Goal: Transaction & Acquisition: Purchase product/service

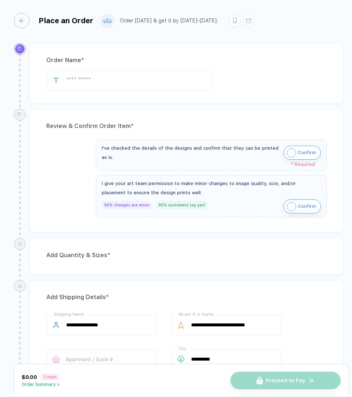
type input "**********"
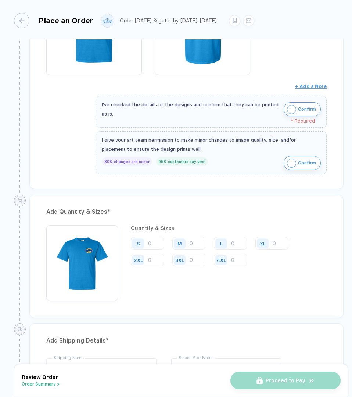
scroll to position [193, 0]
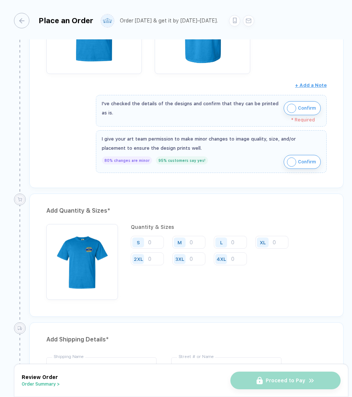
click at [289, 108] on img "button" at bounding box center [291, 108] width 9 height 9
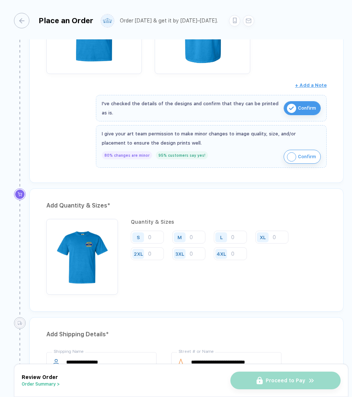
click at [296, 158] on button "Confirm" at bounding box center [302, 157] width 37 height 14
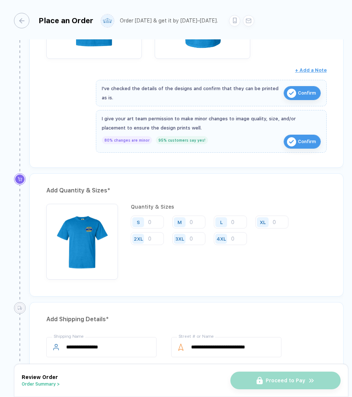
scroll to position [208, 0]
click at [155, 220] on input "number" at bounding box center [147, 221] width 33 height 13
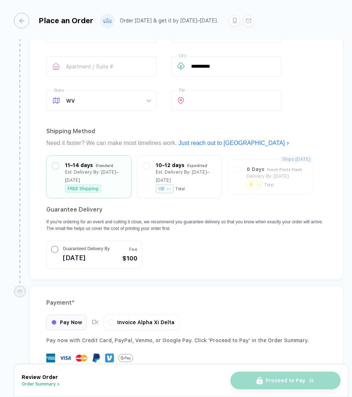
scroll to position [523, 0]
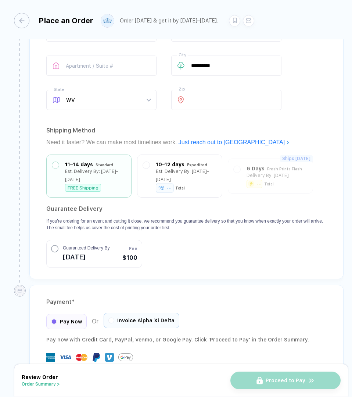
click at [110, 317] on div at bounding box center [111, 320] width 6 height 6
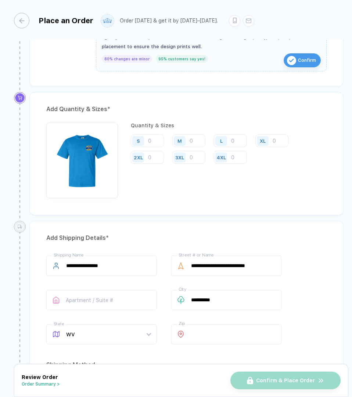
scroll to position [288, 0]
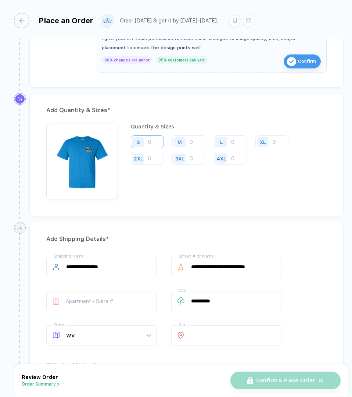
click at [154, 140] on input "number" at bounding box center [147, 141] width 33 height 13
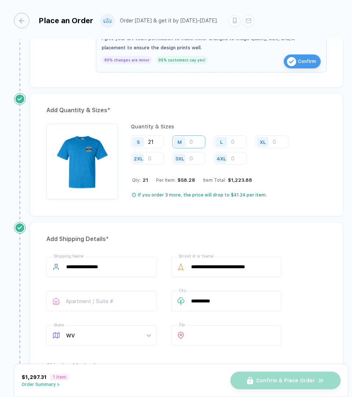
type input "21"
click at [200, 142] on input "number" at bounding box center [188, 141] width 33 height 13
type input "41"
click at [238, 142] on input "number" at bounding box center [230, 141] width 33 height 13
type input "10"
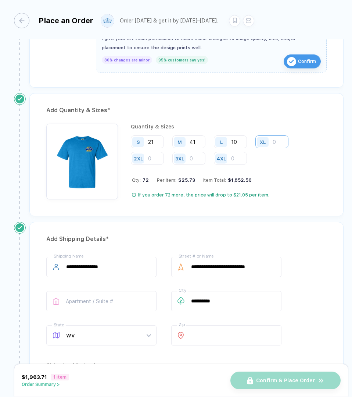
click at [277, 143] on input "number" at bounding box center [272, 141] width 33 height 13
type input "4"
click at [153, 157] on input "number" at bounding box center [147, 158] width 33 height 13
type input "2"
click at [270, 179] on div "Qty: 78 Per Item: $25.44 Item Total: $1,984.32" at bounding box center [229, 180] width 195 height 6
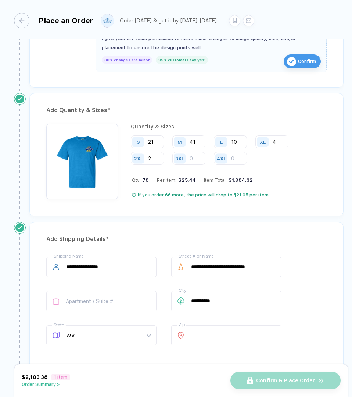
click at [270, 179] on div "Qty: 78 Per Item: $25.44 Item Total: $1,984.32" at bounding box center [229, 180] width 195 height 6
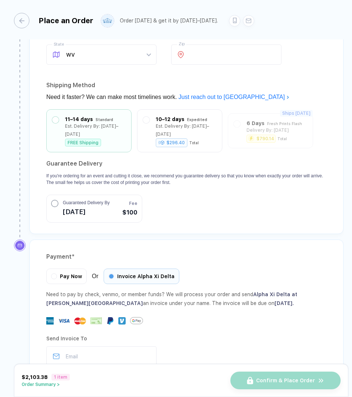
scroll to position [611, 0]
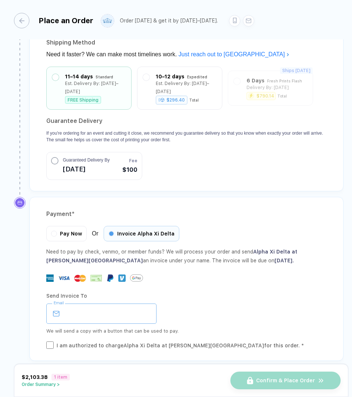
click at [104, 303] on input "email" at bounding box center [101, 313] width 110 height 20
type input "**********"
click at [197, 327] on div "We will send a copy with a button that can be used to pay." at bounding box center [186, 331] width 281 height 9
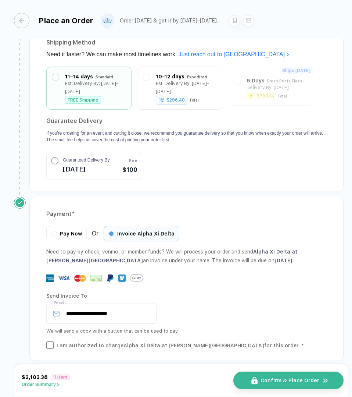
click at [292, 379] on span "Confirm & Place Order" at bounding box center [290, 380] width 59 height 6
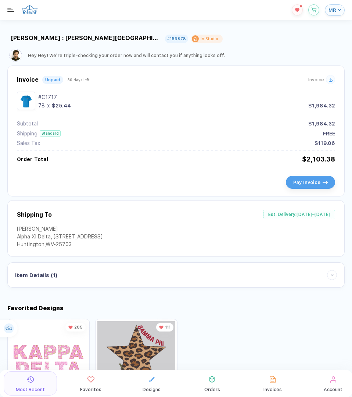
click at [333, 10] on span "MR" at bounding box center [333, 10] width 8 height 6
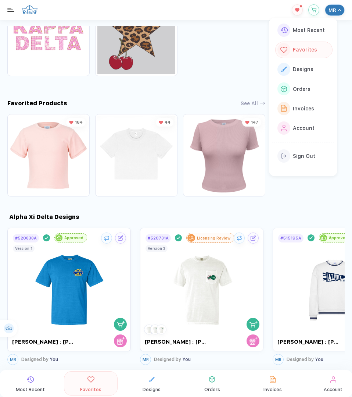
scroll to position [327, 0]
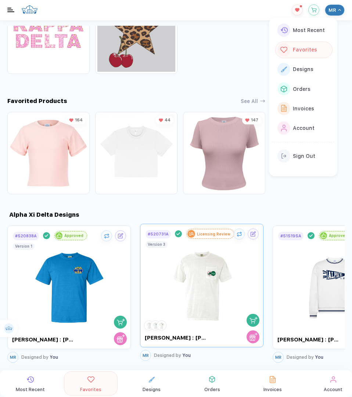
click at [217, 281] on img at bounding box center [202, 282] width 83 height 86
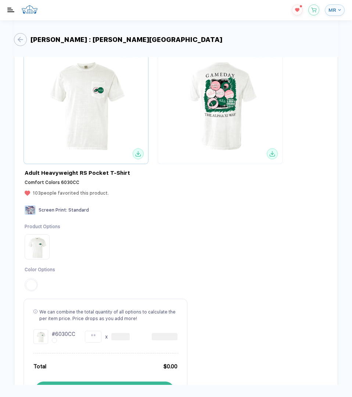
scroll to position [175, 0]
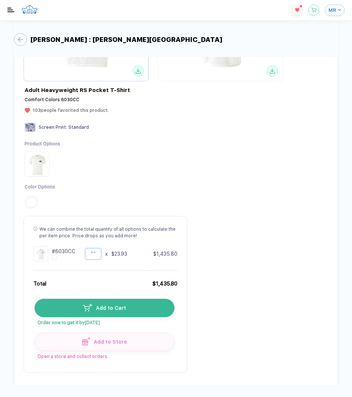
click at [98, 254] on input "**" at bounding box center [93, 254] width 17 height 12
type input "*"
type input "**"
click at [117, 310] on span "Add to Cart" at bounding box center [109, 308] width 34 height 6
click at [313, 11] on button "button" at bounding box center [314, 8] width 11 height 11
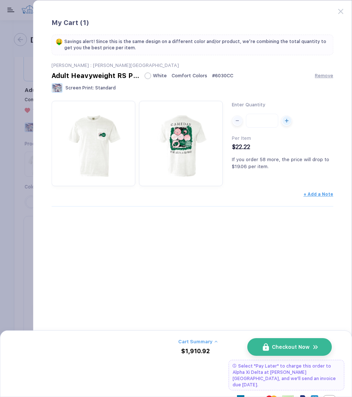
click at [277, 347] on span "Checkout Now" at bounding box center [291, 347] width 38 height 6
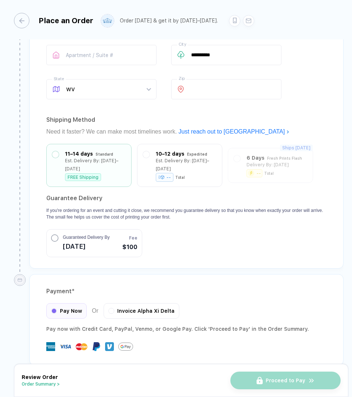
scroll to position [574, 0]
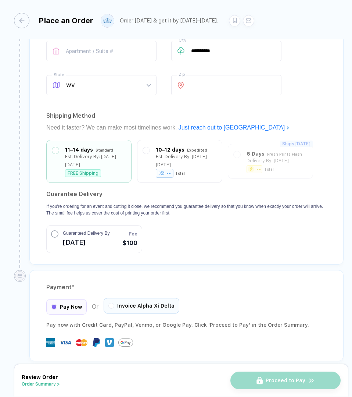
click at [124, 303] on span "Invoice Alpha Xi Delta" at bounding box center [145, 306] width 57 height 6
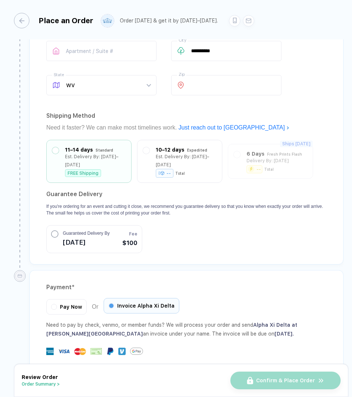
scroll to position [647, 0]
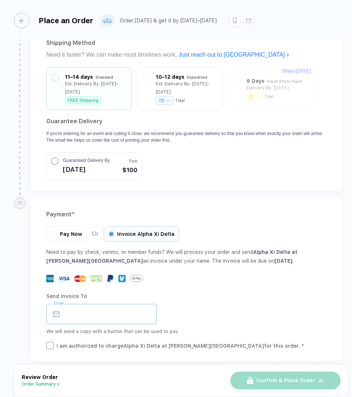
click at [113, 305] on input "email" at bounding box center [101, 314] width 110 height 20
type input "**********"
click at [191, 308] on div "**********" at bounding box center [186, 314] width 281 height 20
click at [63, 342] on div "I am authorized to charge Alpha Xi Delta at [PERSON_NAME][GEOGRAPHIC_DATA] for …" at bounding box center [181, 346] width 248 height 8
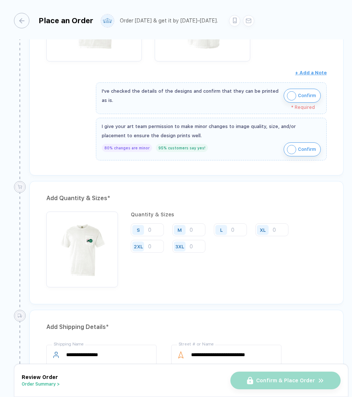
click at [254, 175] on div "Review & Confirm Order Item * Adult Heavyweight RS Pocket T-Shirt Style # 6030C…" at bounding box center [185, 42] width 318 height 277
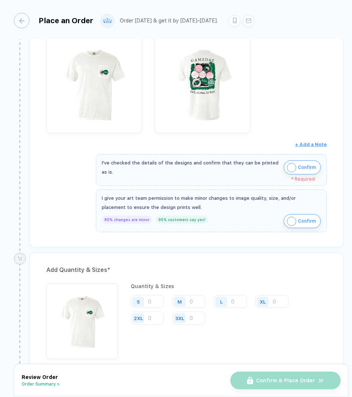
click at [296, 168] on button "Confirm" at bounding box center [302, 167] width 37 height 14
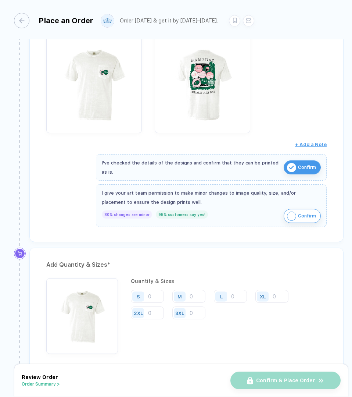
click at [295, 215] on button "Confirm" at bounding box center [302, 216] width 37 height 14
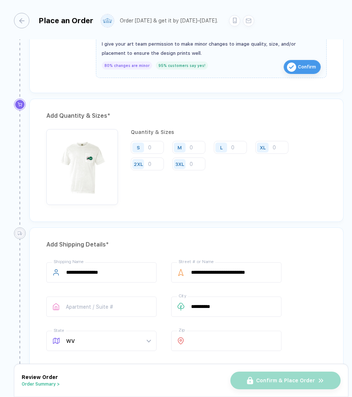
scroll to position [327, 0]
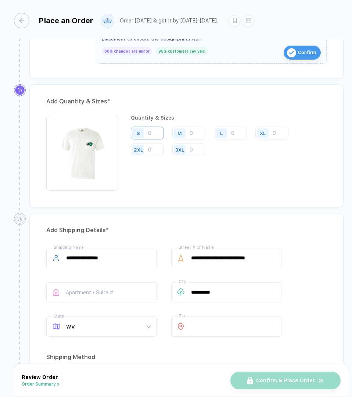
click at [149, 133] on input "number" at bounding box center [147, 133] width 33 height 13
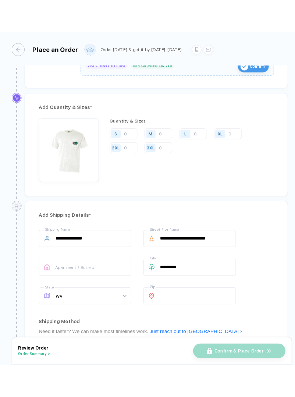
scroll to position [337, 0]
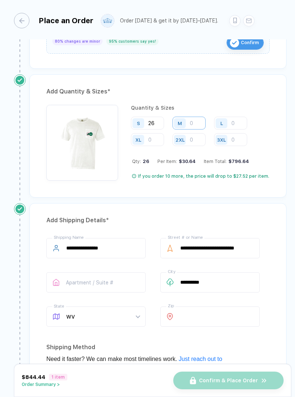
type input "26"
click at [198, 120] on input "number" at bounding box center [188, 123] width 33 height 13
type input "31"
click at [236, 121] on input "number" at bounding box center [230, 123] width 33 height 13
type input "16"
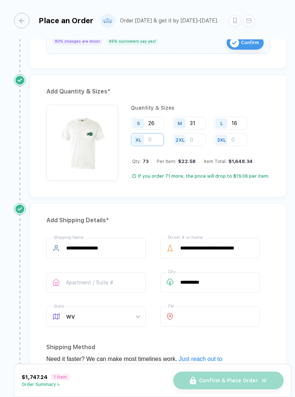
click at [158, 139] on input "number" at bounding box center [147, 139] width 33 height 13
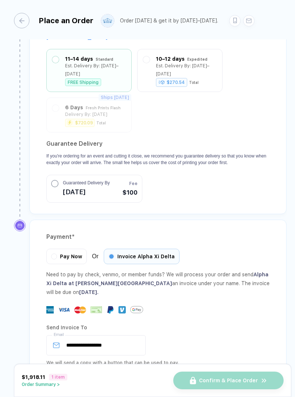
scroll to position [691, 0]
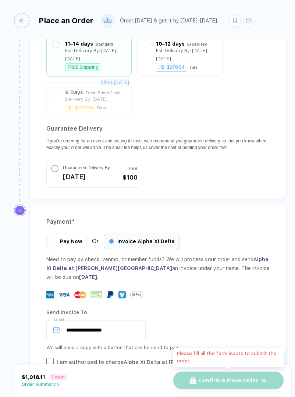
type input "8"
click at [219, 378] on div "Confirm & Place Order" at bounding box center [228, 380] width 110 height 18
click at [221, 358] on div "I am authorized to charge Alpha Xi Delta at [PERSON_NAME][GEOGRAPHIC_DATA] for …" at bounding box center [163, 366] width 213 height 16
click at [173, 358] on div "I am authorized to charge Alpha Xi Delta at [PERSON_NAME][GEOGRAPHIC_DATA] for …" at bounding box center [163, 366] width 213 height 16
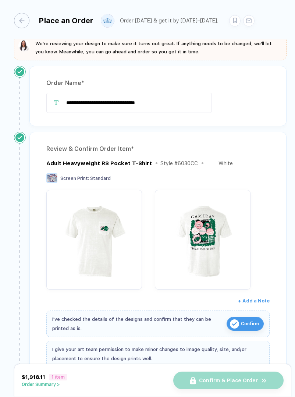
scroll to position [8, 0]
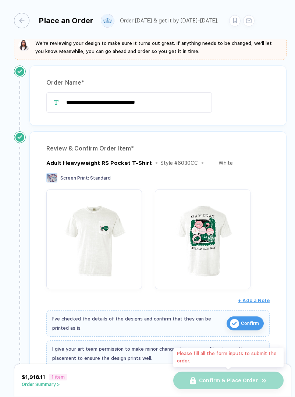
click at [217, 381] on div "Confirm & Place Order" at bounding box center [228, 380] width 110 height 18
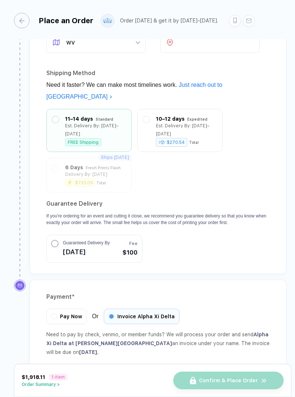
scroll to position [616, 0]
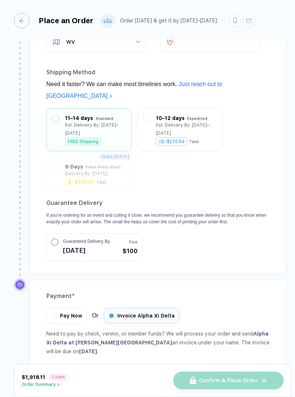
click at [96, 245] on span "[DATE]" at bounding box center [86, 251] width 47 height 12
click at [54, 241] on icon "button" at bounding box center [54, 242] width 3 height 2
click at [78, 307] on div "Pay Now" at bounding box center [66, 314] width 40 height 15
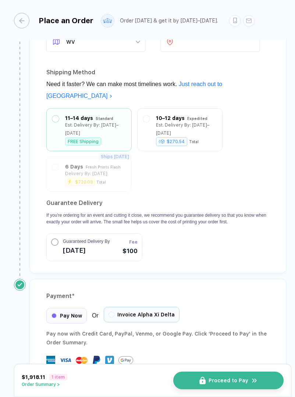
click at [122, 312] on span "Invoice Alpha Xi Delta" at bounding box center [145, 315] width 57 height 6
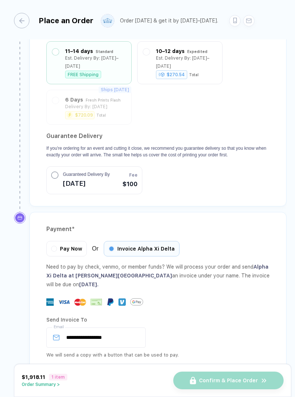
scroll to position [691, 0]
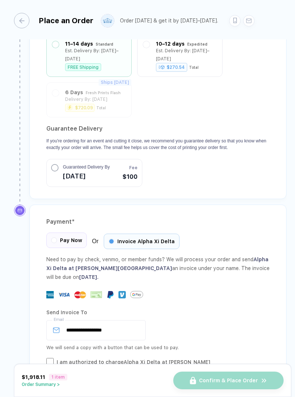
click at [71, 232] on div "Pay Now" at bounding box center [66, 239] width 40 height 15
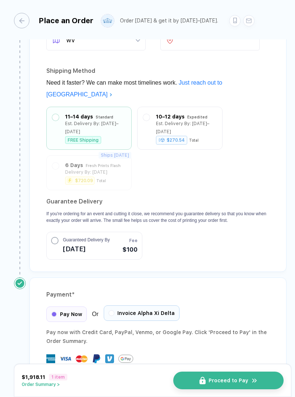
click at [130, 310] on span "Invoice Alpha Xi Delta" at bounding box center [145, 313] width 57 height 6
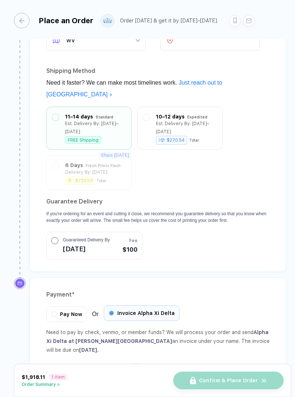
scroll to position [691, 0]
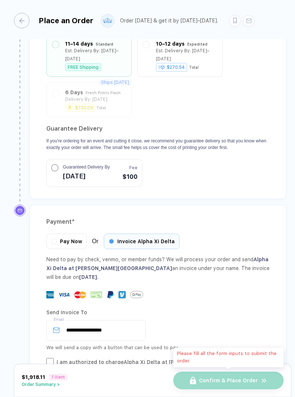
click at [224, 376] on div "Confirm & Place Order" at bounding box center [228, 380] width 110 height 18
click at [65, 232] on div "Pay Now" at bounding box center [66, 239] width 40 height 15
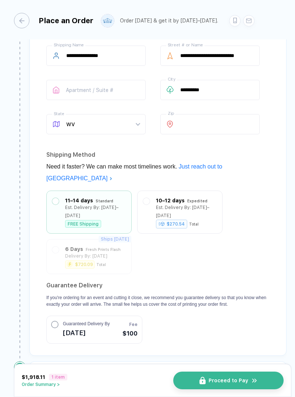
scroll to position [616, 0]
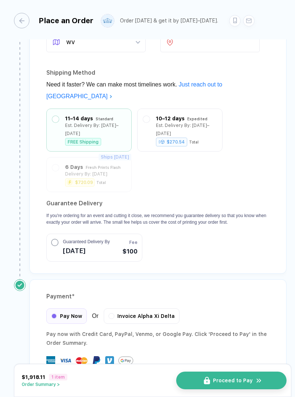
click at [218, 381] on span "Proceed to Pay" at bounding box center [233, 380] width 40 height 6
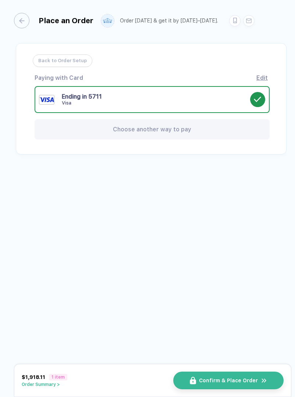
click at [262, 77] on div "Edit" at bounding box center [261, 77] width 11 height 7
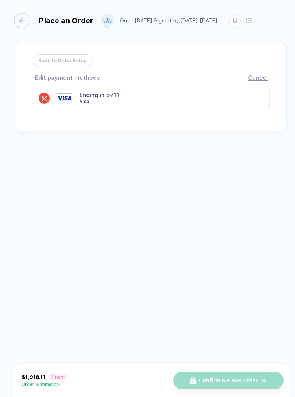
click at [252, 77] on div "Cancel" at bounding box center [258, 77] width 20 height 7
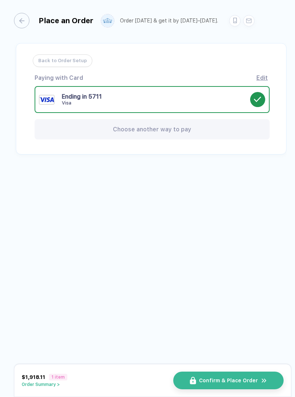
click at [161, 129] on span "Choose another way to pay" at bounding box center [152, 129] width 78 height 7
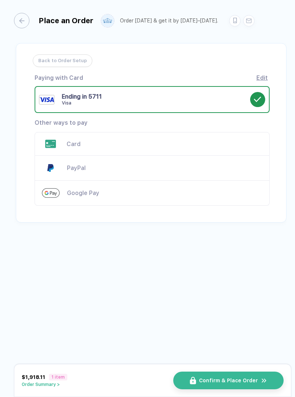
click at [113, 145] on div "Card" at bounding box center [165, 143] width 196 height 7
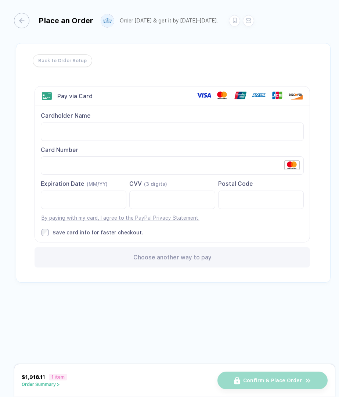
click at [220, 204] on div at bounding box center [261, 200] width 86 height 18
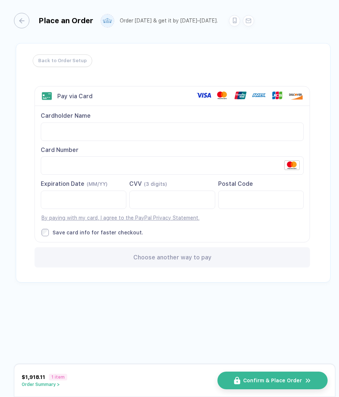
click at [185, 301] on div "Place an Order Order [DATE] & get it by [DATE]–[DATE]. Back to Order Setup Visa…" at bounding box center [169, 193] width 339 height 387
click at [284, 380] on span "Confirm & Place Order" at bounding box center [277, 380] width 59 height 6
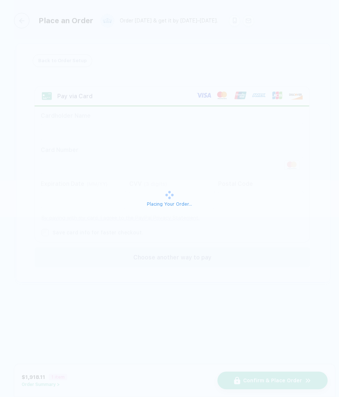
click at [292, 381] on div "Placing Your Order..." at bounding box center [169, 198] width 339 height 397
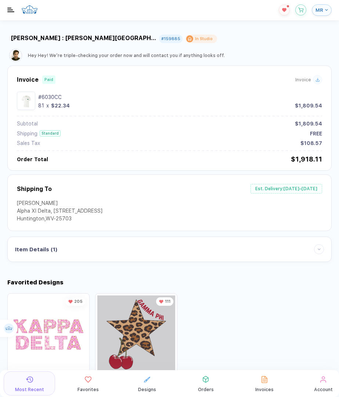
click at [42, 251] on div "Item Details ( 1 )" at bounding box center [36, 249] width 42 height 7
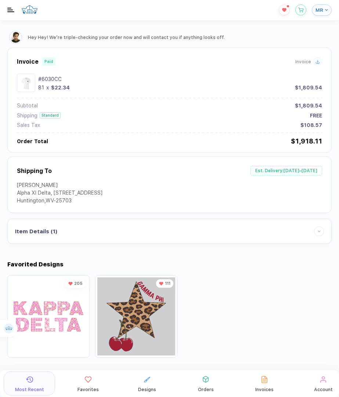
scroll to position [22, 0]
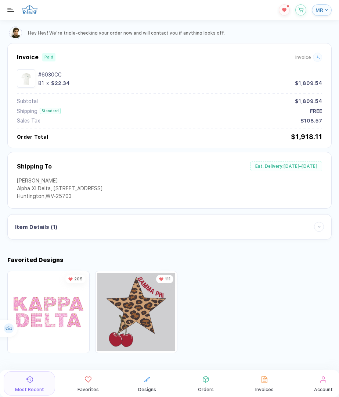
click at [320, 15] on button "MR" at bounding box center [322, 9] width 20 height 11
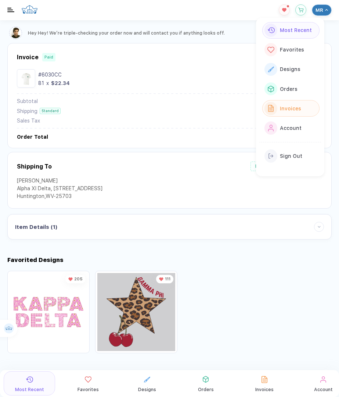
click at [295, 106] on span "Invoices" at bounding box center [290, 109] width 21 height 6
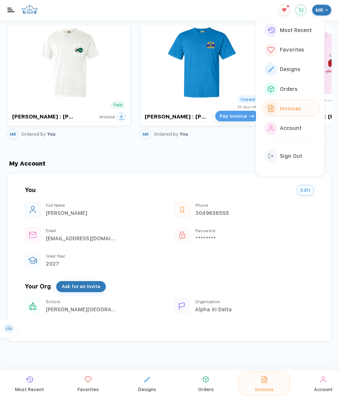
scroll to position [865, 0]
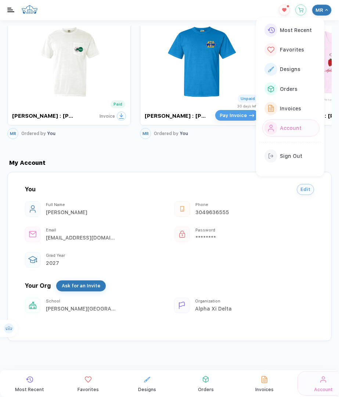
click at [245, 163] on div "My Account" at bounding box center [169, 162] width 325 height 7
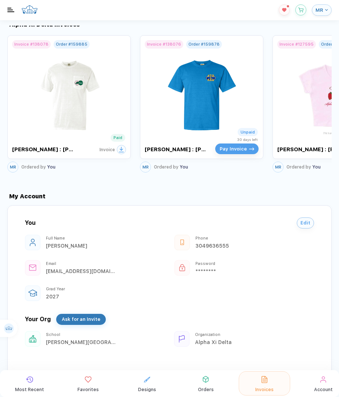
scroll to position [799, 0]
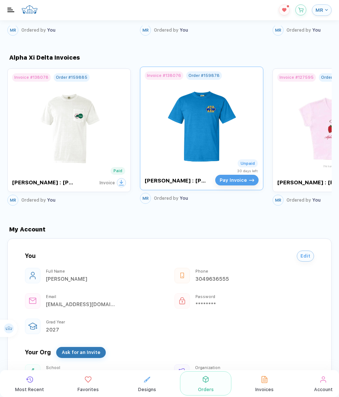
click at [236, 117] on img at bounding box center [202, 123] width 83 height 86
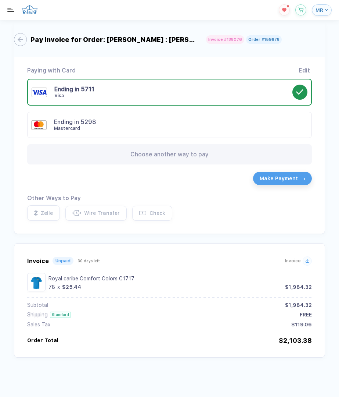
scroll to position [37, 0]
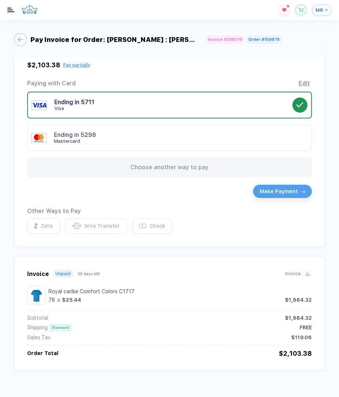
scroll to position [37, 0]
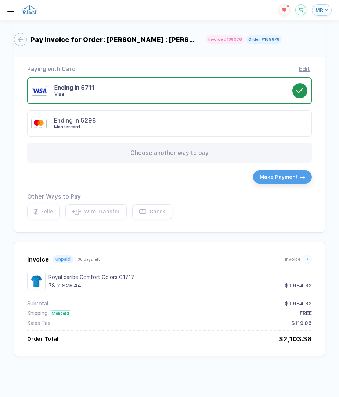
click at [140, 286] on div "78 x $25.44 $1,984.32" at bounding box center [181, 285] width 264 height 6
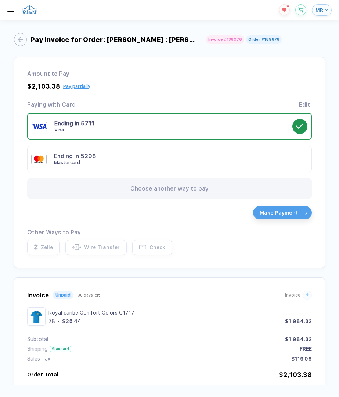
click at [243, 73] on div "Amount to Pay" at bounding box center [169, 73] width 285 height 7
click at [248, 163] on div "Mastercard" at bounding box center [173, 163] width 239 height 6
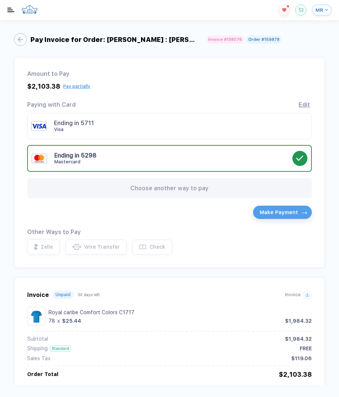
scroll to position [14, 0]
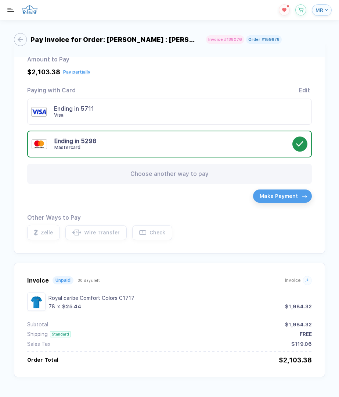
click at [280, 195] on span "Make Payment" at bounding box center [279, 196] width 38 height 6
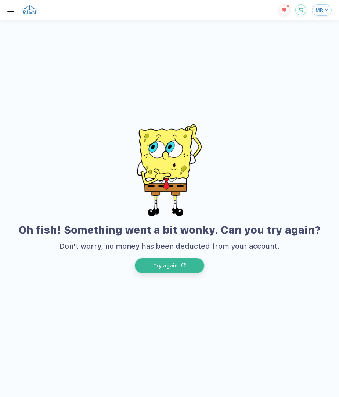
click at [177, 262] on button "Try again" at bounding box center [170, 265] width 70 height 15
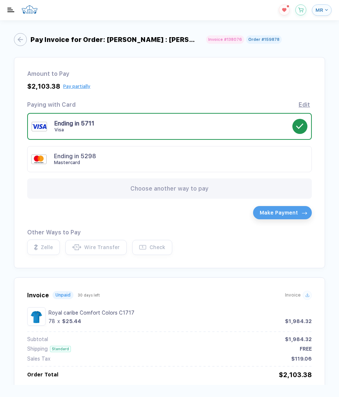
click at [186, 159] on div "Ending in 5298 Mastercard" at bounding box center [173, 159] width 239 height 13
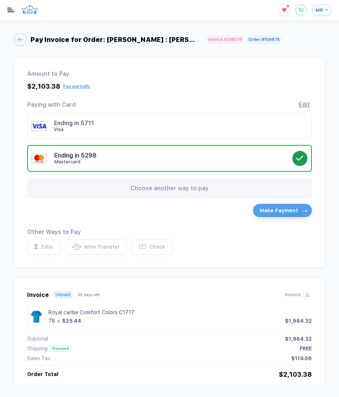
click at [280, 213] on span "Make Payment" at bounding box center [279, 210] width 38 height 6
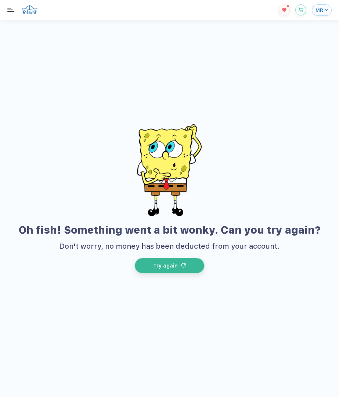
click at [180, 265] on button "Try again" at bounding box center [170, 265] width 70 height 15
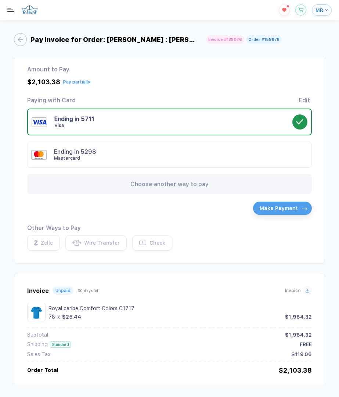
scroll to position [5, 0]
click at [213, 159] on div "Mastercard" at bounding box center [173, 158] width 239 height 6
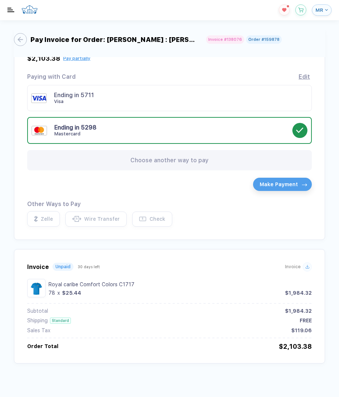
scroll to position [37, 0]
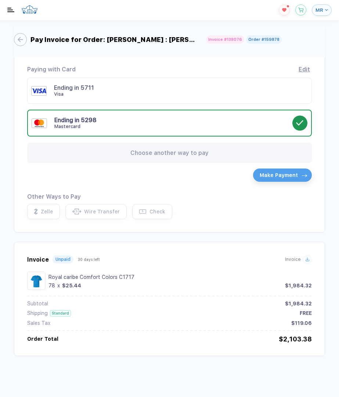
click at [296, 175] on span "Make Payment" at bounding box center [279, 175] width 38 height 6
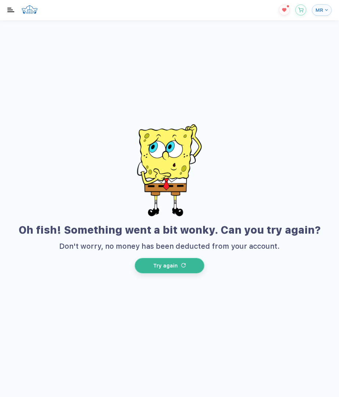
click at [176, 259] on button "Try again" at bounding box center [170, 265] width 70 height 15
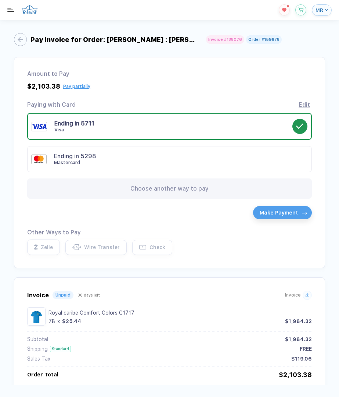
scroll to position [37, 0]
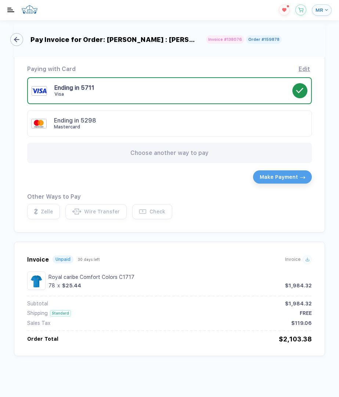
click at [22, 39] on div "button" at bounding box center [16, 39] width 13 height 13
click at [21, 43] on div "button" at bounding box center [16, 39] width 13 height 13
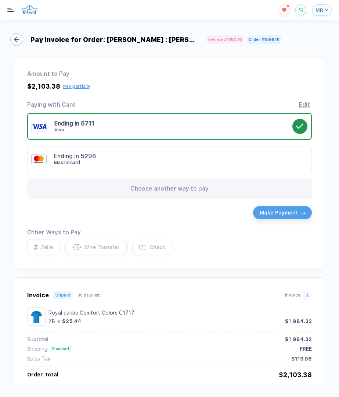
click at [25, 41] on button "Back" at bounding box center [18, 39] width 13 height 13
